Goal: Information Seeking & Learning: Learn about a topic

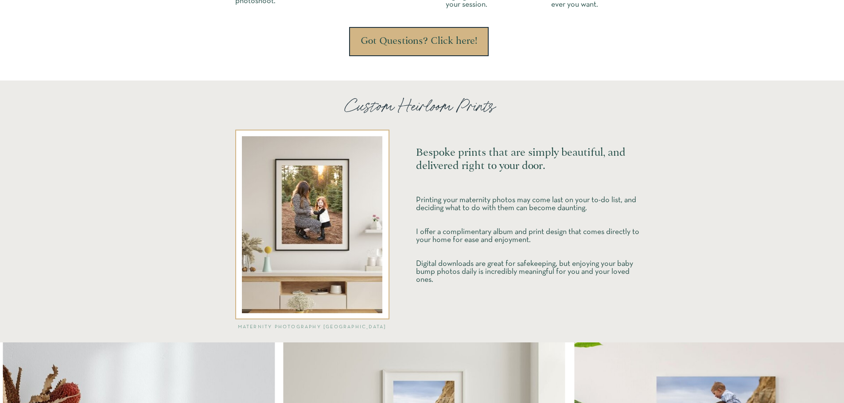
scroll to position [1240, 0]
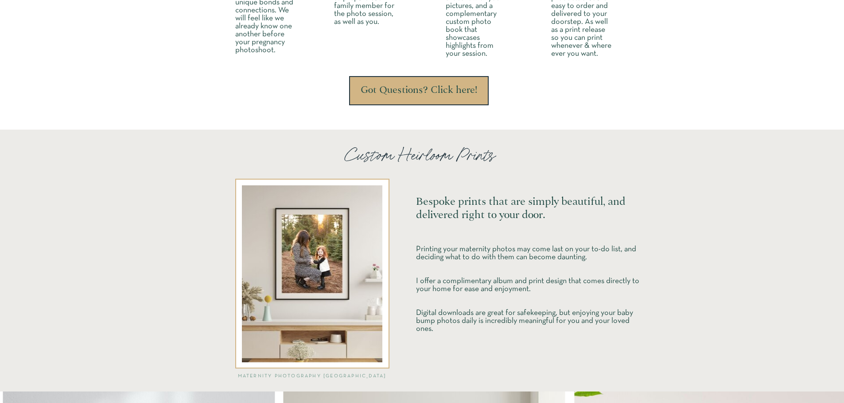
click at [439, 93] on h3 "Got Questions? Click here!" at bounding box center [419, 90] width 118 height 11
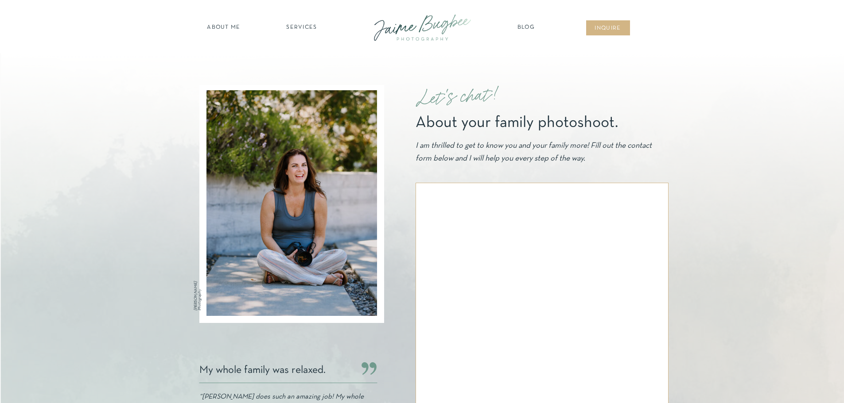
click at [305, 27] on nav "SERVICES" at bounding box center [302, 27] width 50 height 9
click at [302, 50] on nav "maternity" at bounding box center [302, 51] width 58 height 6
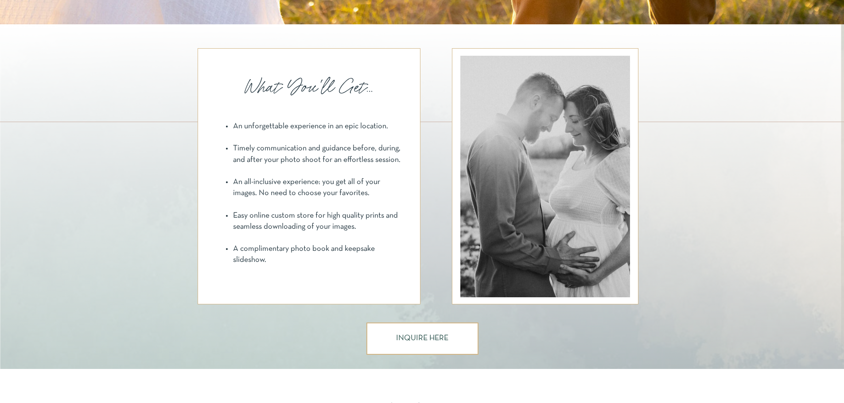
scroll to position [709, 0]
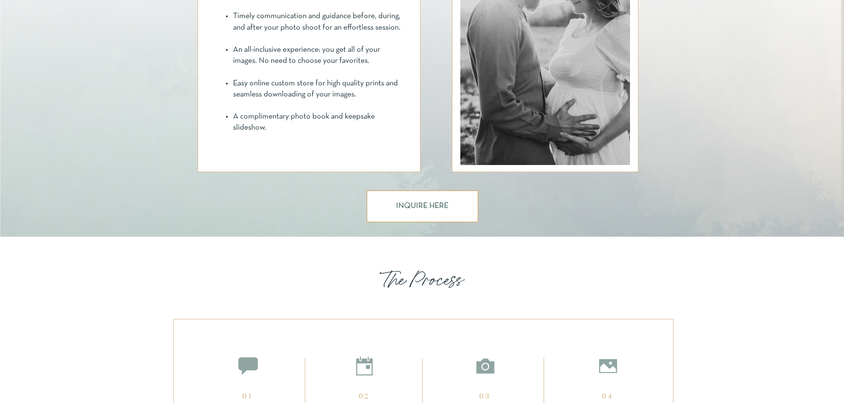
click at [403, 204] on h3 "INQUIRE HERE" at bounding box center [422, 206] width 53 height 8
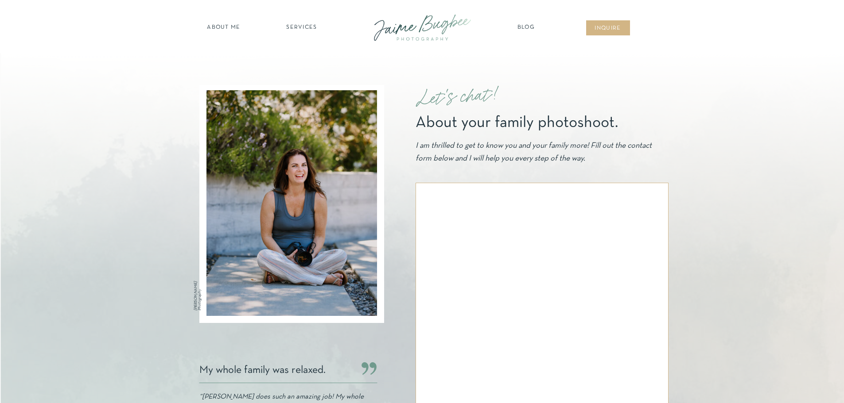
click at [217, 29] on nav "about ME" at bounding box center [224, 27] width 39 height 9
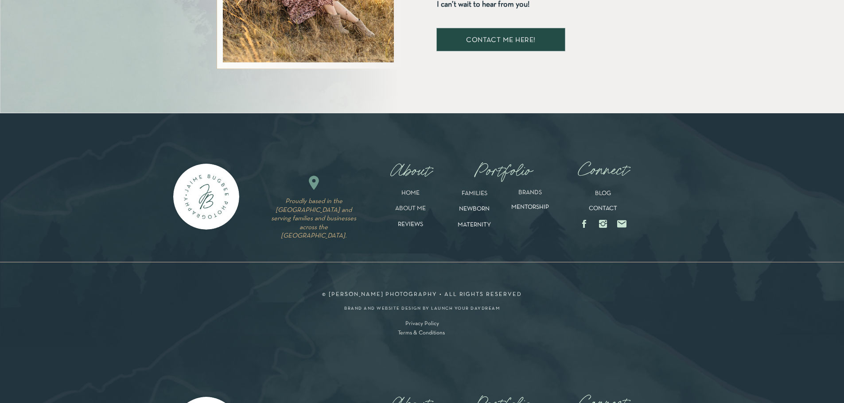
scroll to position [1816, 0]
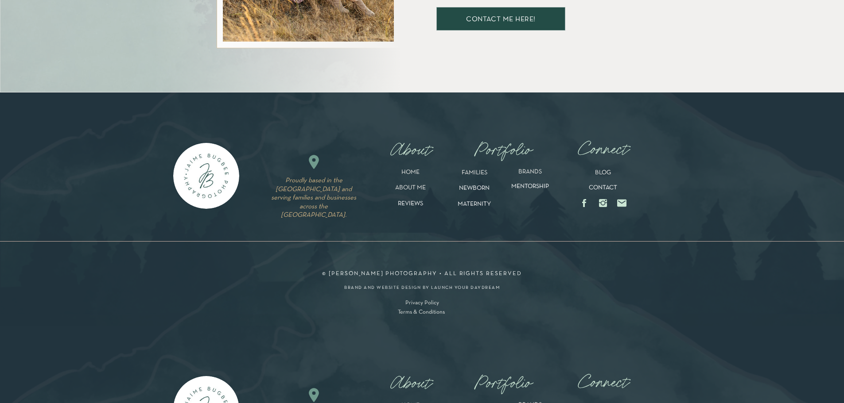
click at [475, 205] on p "MATERNITY" at bounding box center [474, 206] width 61 height 10
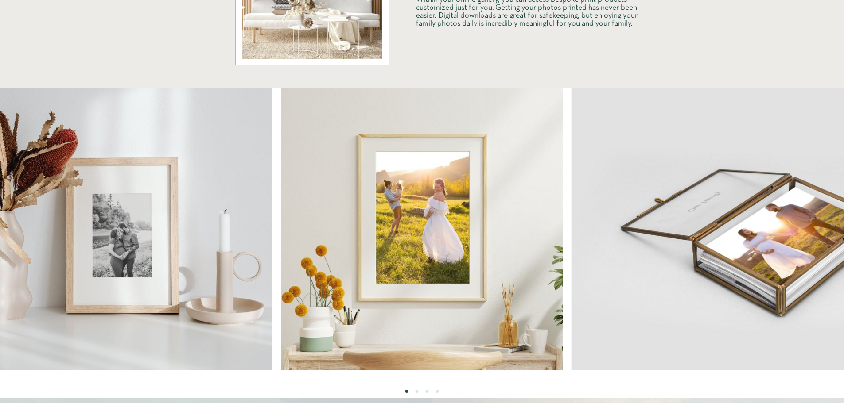
scroll to position [1461, 0]
click at [623, 258] on img at bounding box center [758, 230] width 375 height 282
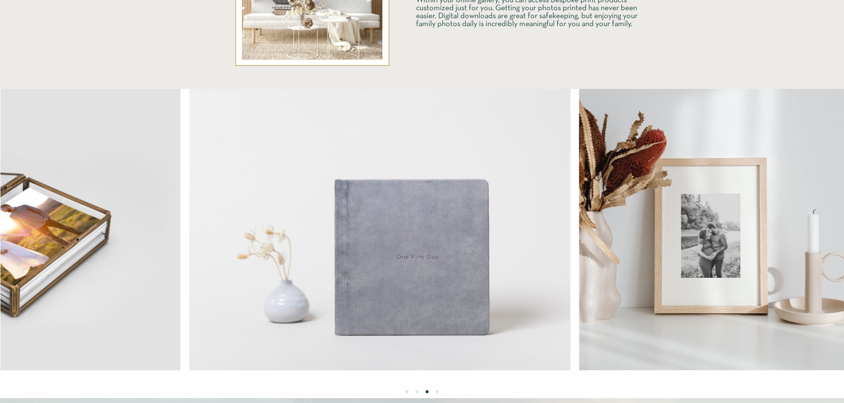
click at [579, 243] on img at bounding box center [720, 230] width 282 height 282
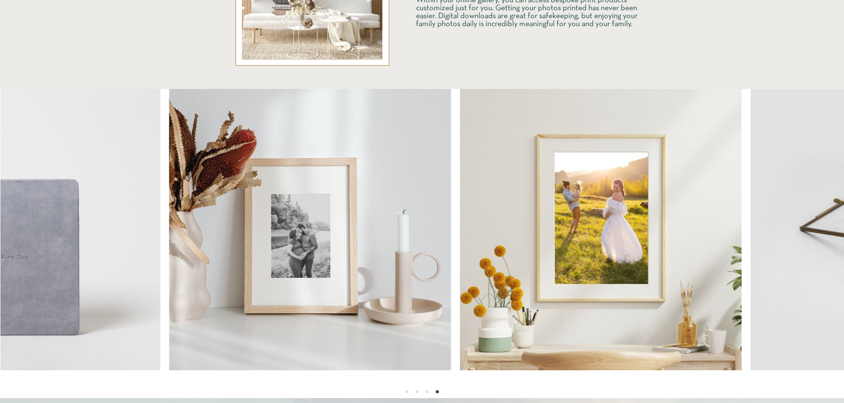
click at [460, 216] on img at bounding box center [601, 230] width 282 height 282
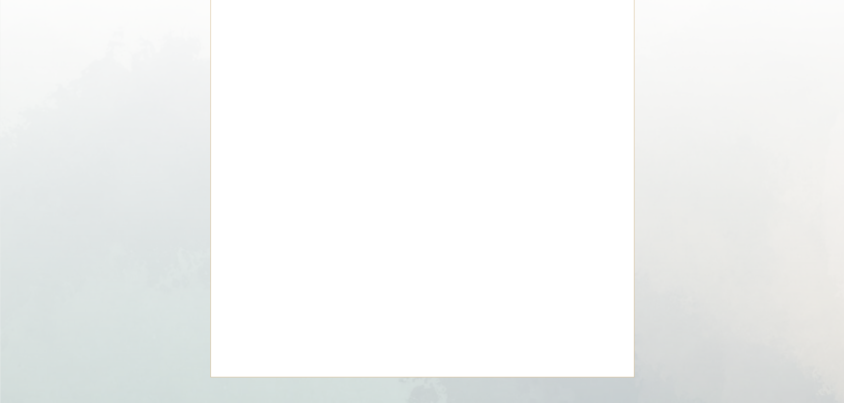
scroll to position [2581, 0]
